Goal: Navigation & Orientation: Find specific page/section

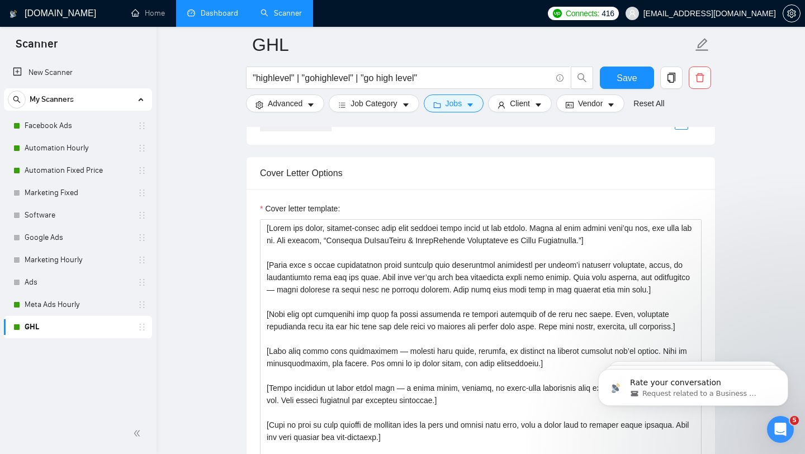
click at [222, 8] on link "Dashboard" at bounding box center [212, 13] width 51 height 10
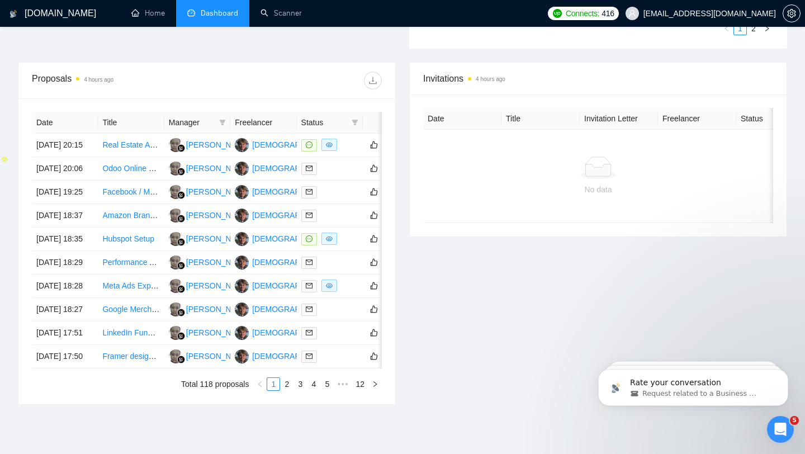
scroll to position [400, 0]
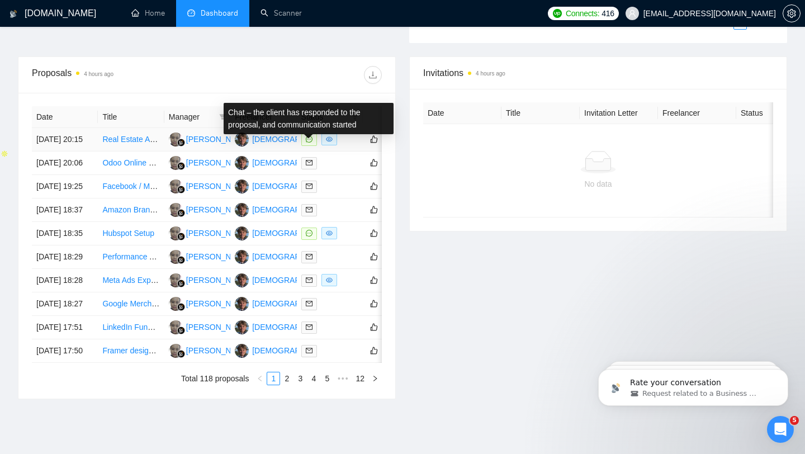
click at [310, 143] on icon "message" at bounding box center [309, 139] width 7 height 7
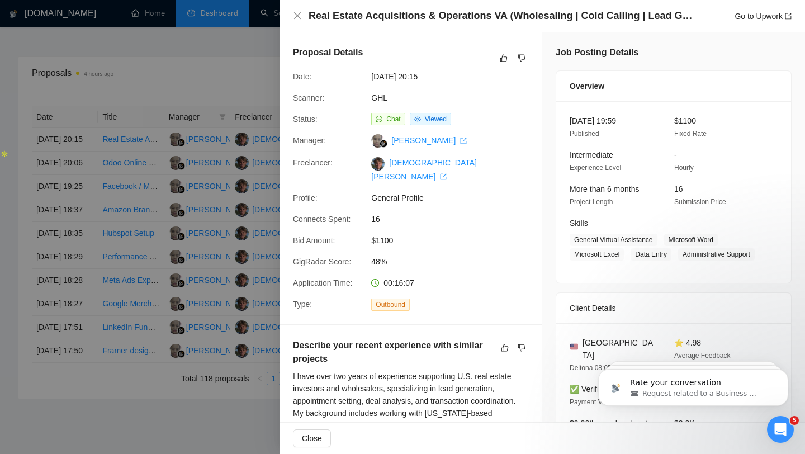
click at [219, 84] on div at bounding box center [402, 227] width 805 height 454
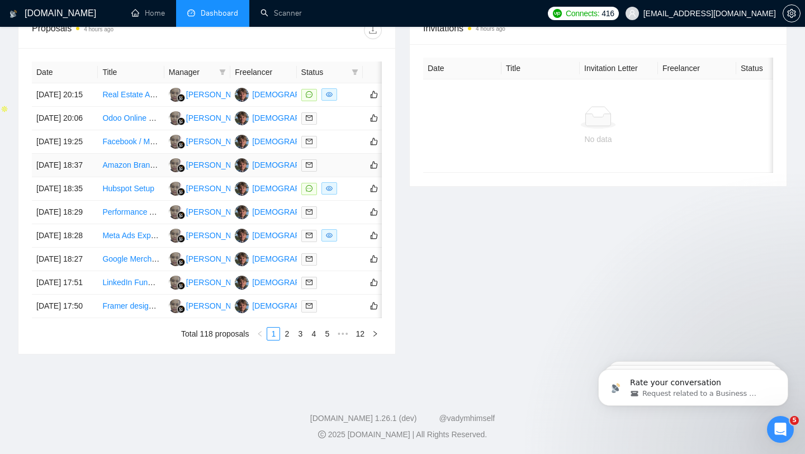
scroll to position [551, 0]
click at [287, 333] on link "2" at bounding box center [287, 334] width 12 height 12
click at [298, 340] on link "3" at bounding box center [300, 334] width 12 height 12
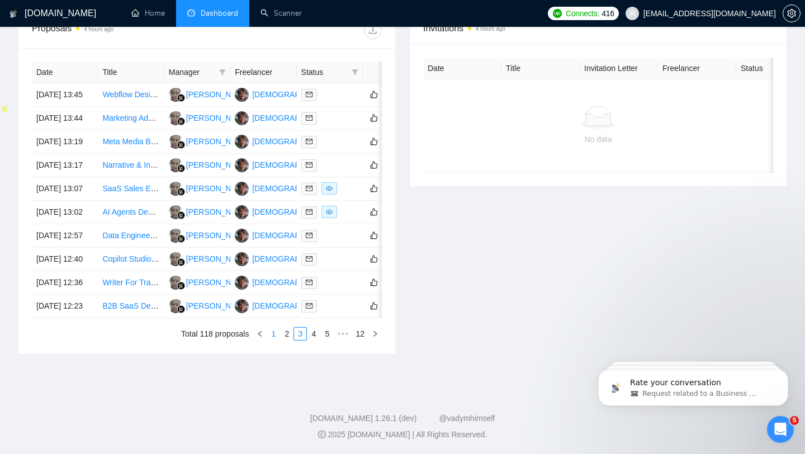
click at [272, 340] on link "1" at bounding box center [273, 334] width 12 height 12
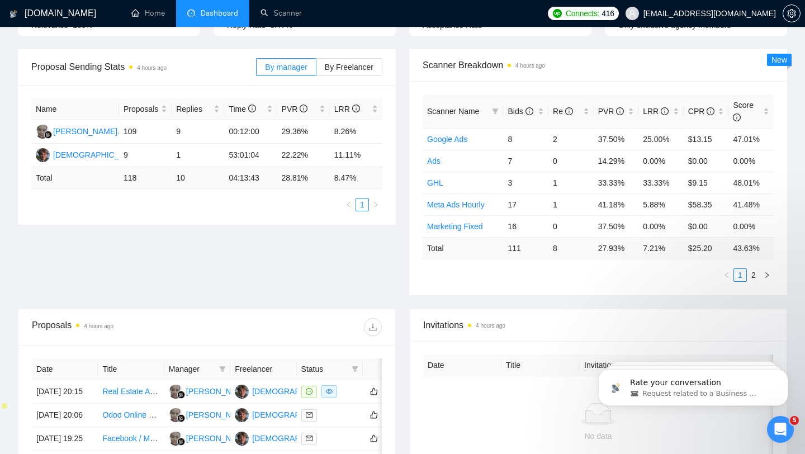
scroll to position [0, 0]
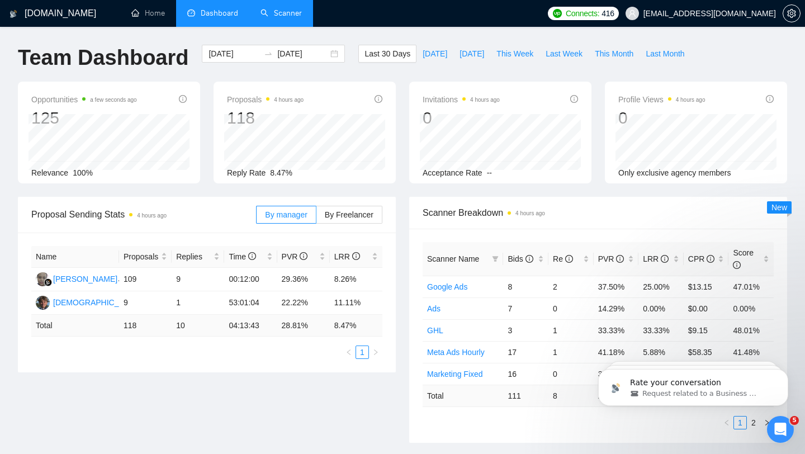
click at [291, 18] on link "Scanner" at bounding box center [280, 13] width 41 height 10
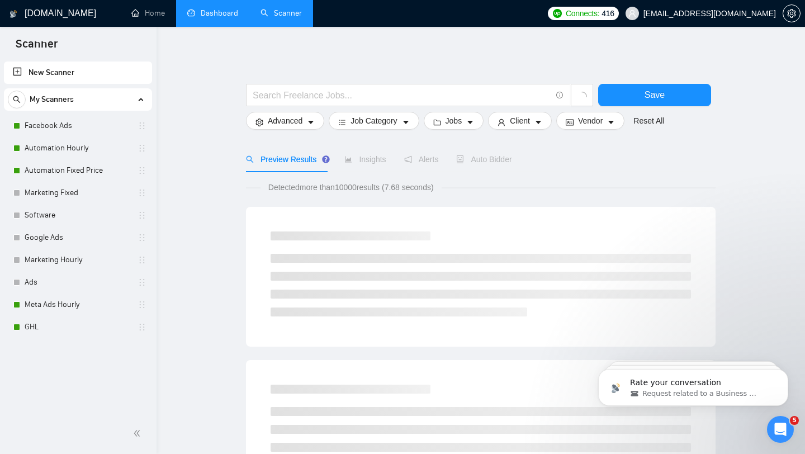
click at [206, 18] on link "Dashboard" at bounding box center [212, 13] width 51 height 10
